Goal: Transaction & Acquisition: Purchase product/service

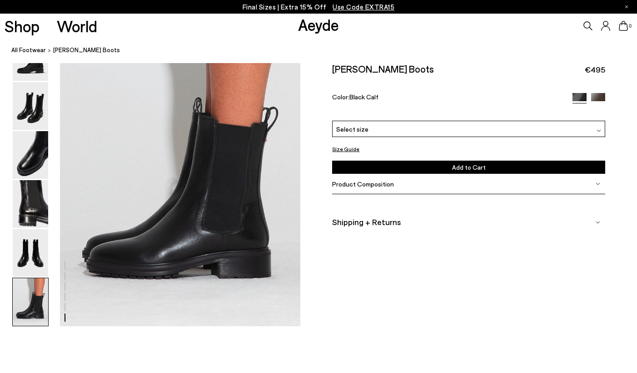
scroll to position [1637, 0]
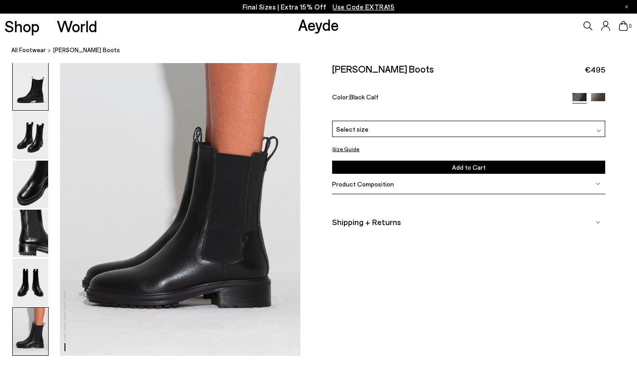
click at [35, 90] on img at bounding box center [30, 87] width 35 height 48
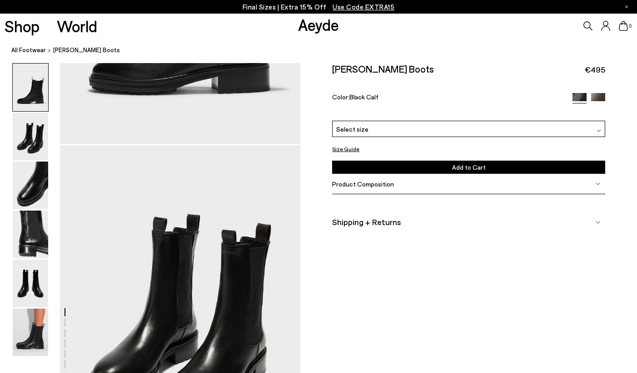
scroll to position [0, 0]
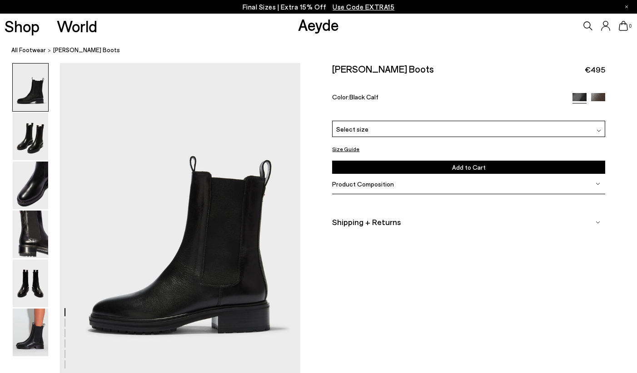
click at [459, 121] on div "Select size" at bounding box center [468, 129] width 272 height 16
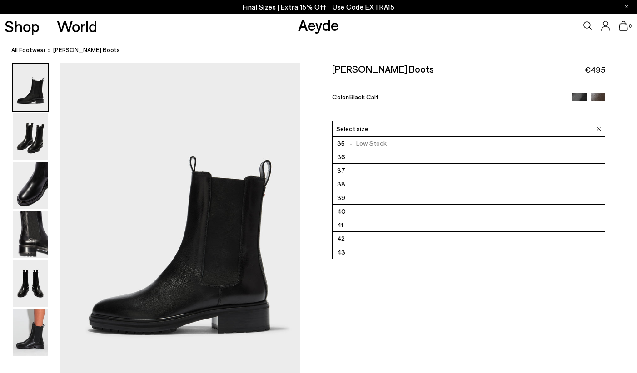
click at [441, 191] on li "39" at bounding box center [468, 198] width 272 height 14
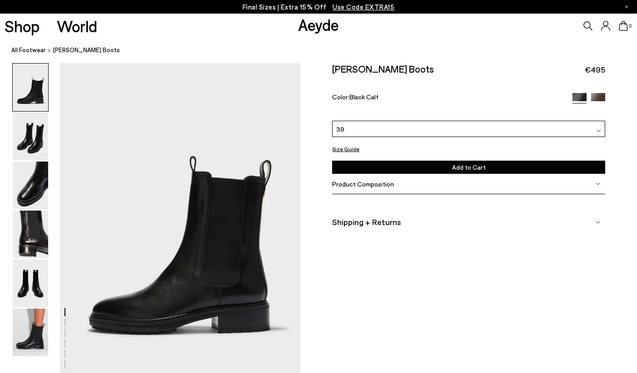
click at [373, 226] on div "Size Guide Shoes Belt Our shoes come in European sizing. The easiest way to mea…" at bounding box center [468, 155] width 337 height 185
click at [367, 7] on span "Use Code EXTRA15" at bounding box center [363, 7] width 62 height 8
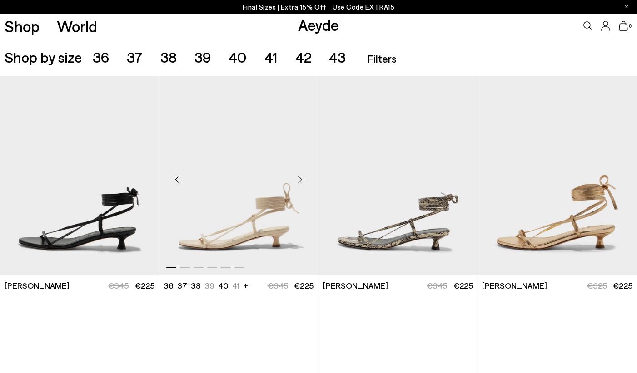
scroll to position [182, 0]
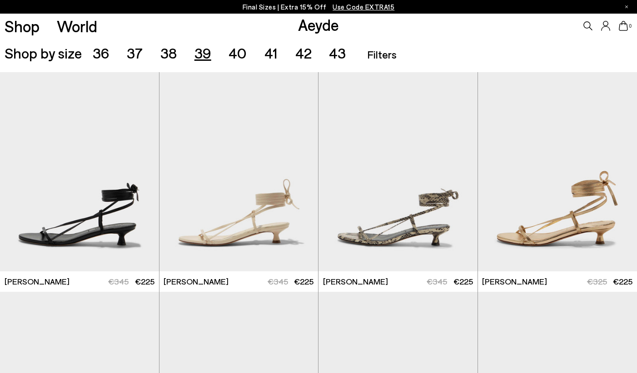
click at [204, 56] on span "39" at bounding box center [202, 52] width 17 height 17
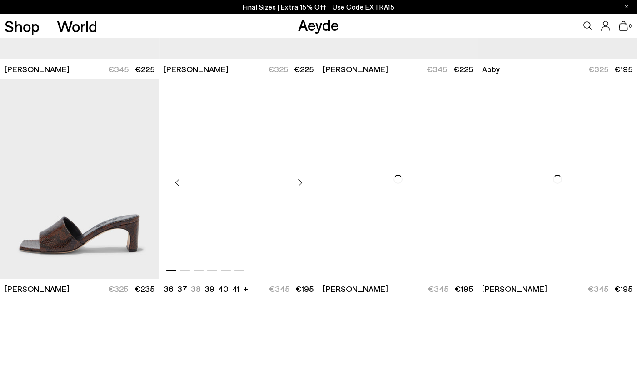
scroll to position [398, 0]
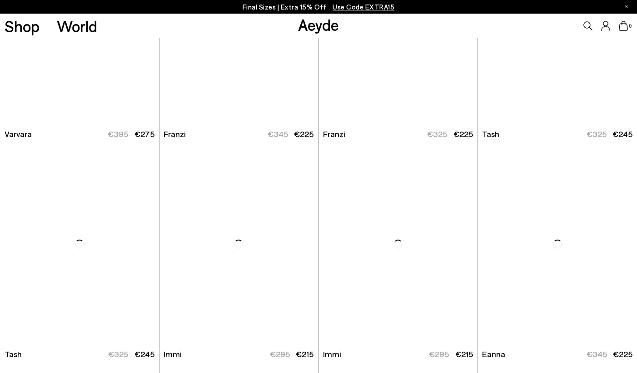
scroll to position [1477, 0]
